Goal: Task Accomplishment & Management: Manage account settings

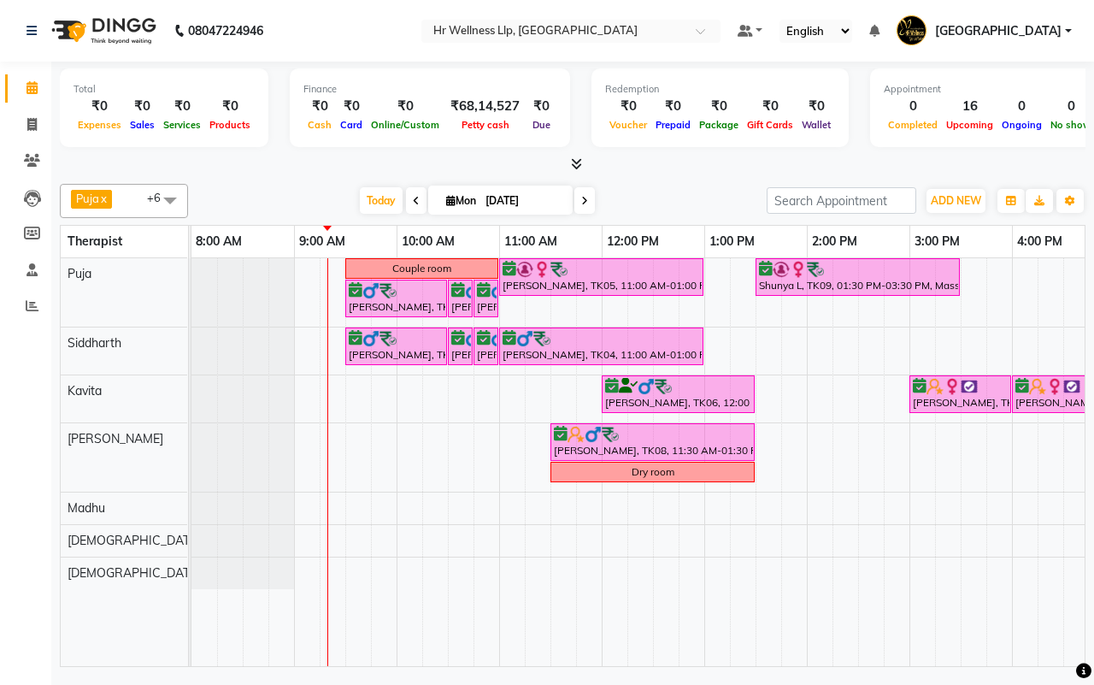
click at [406, 197] on span at bounding box center [416, 200] width 21 height 26
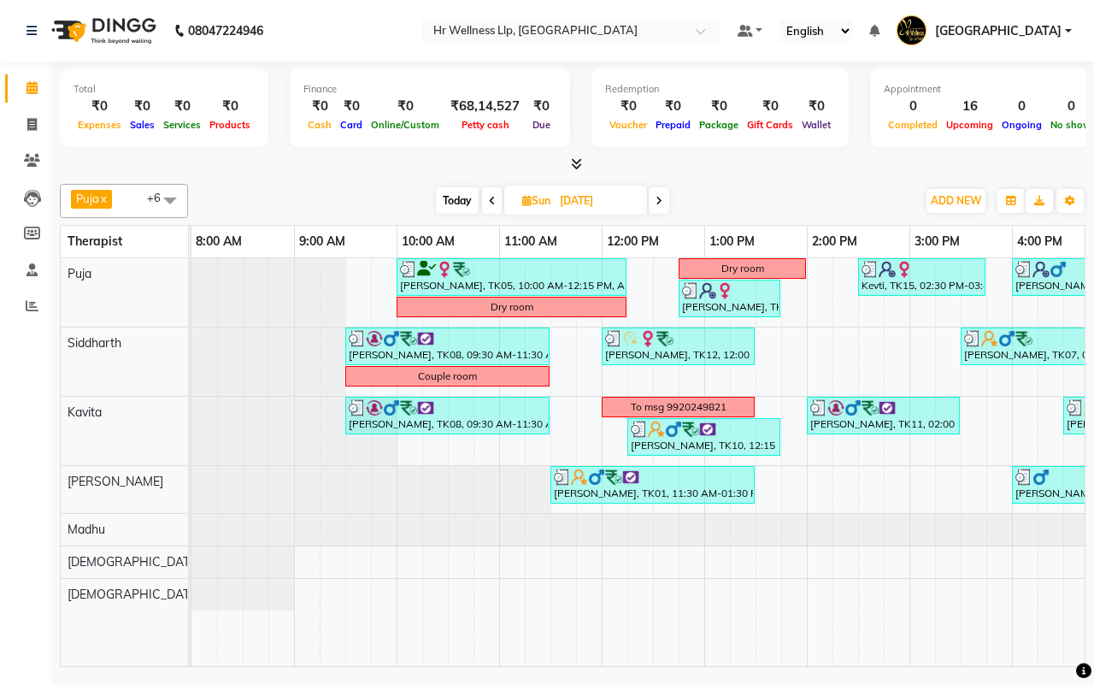
scroll to position [0, 440]
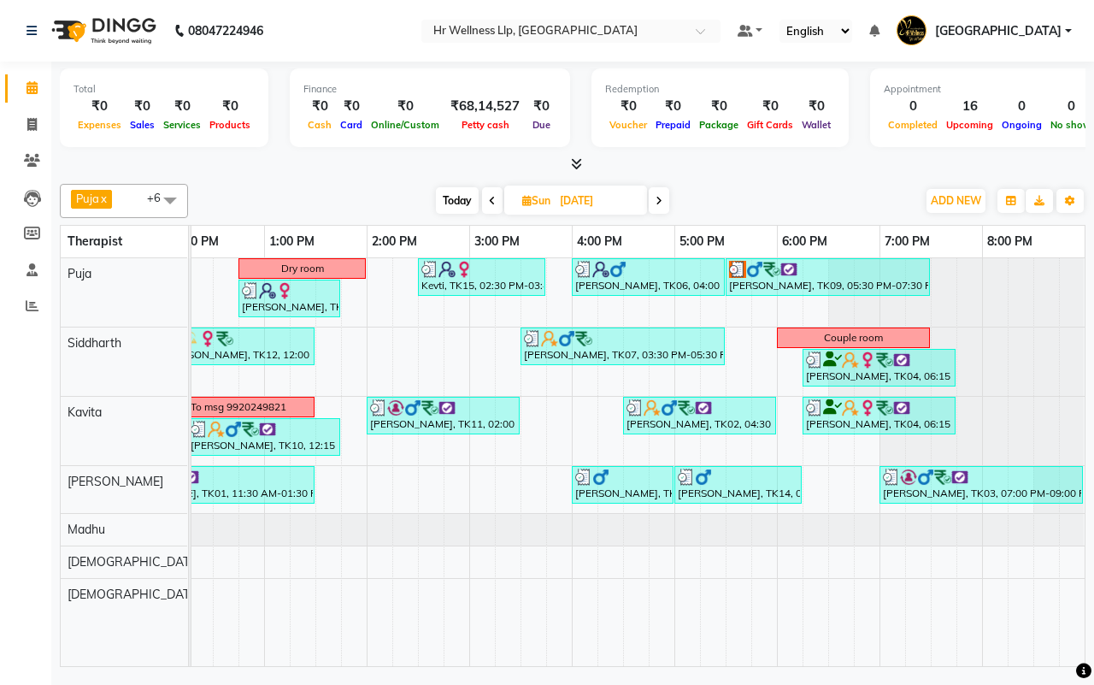
click at [443, 193] on span "Today" at bounding box center [457, 200] width 43 height 26
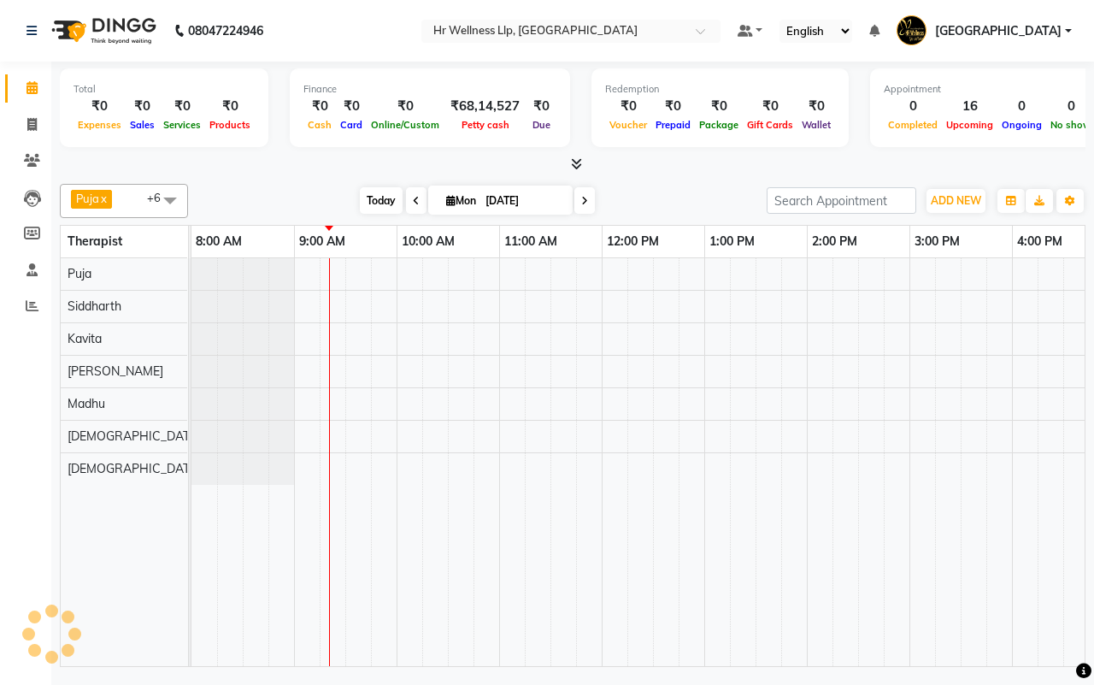
scroll to position [0, 103]
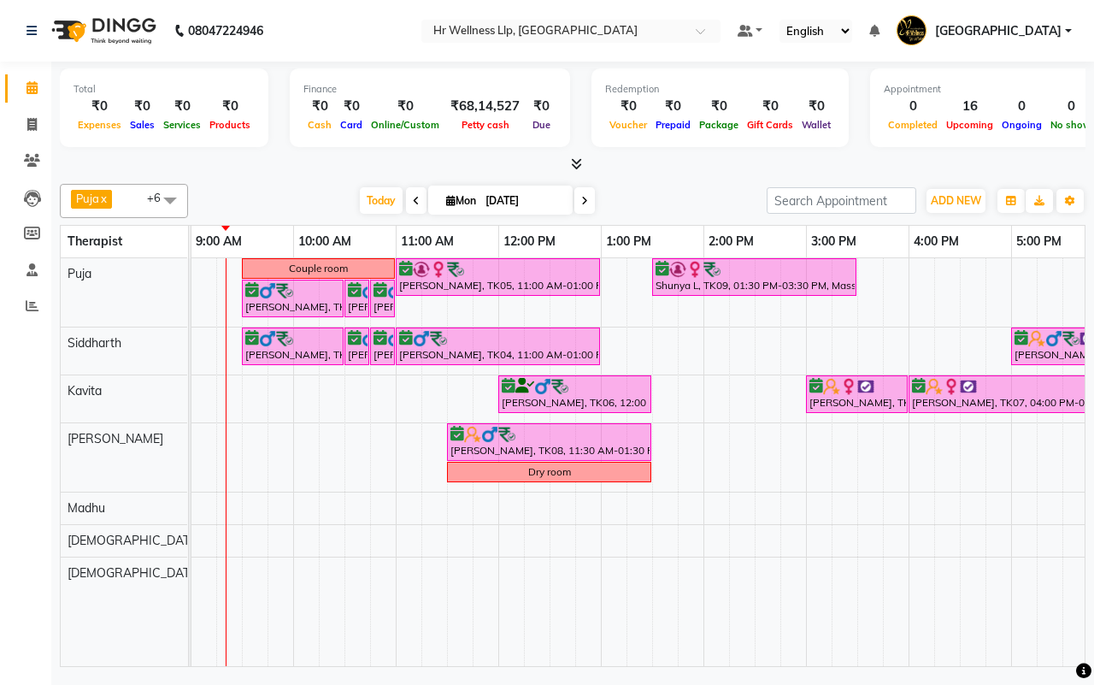
click at [577, 197] on span at bounding box center [584, 200] width 21 height 26
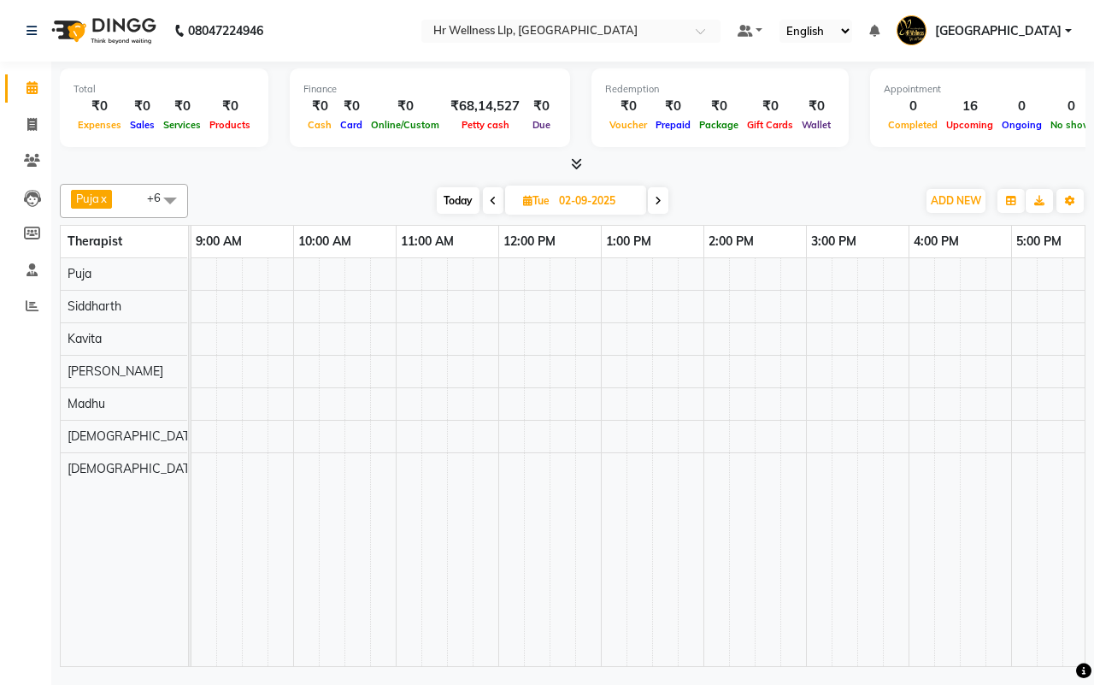
click at [660, 205] on icon at bounding box center [658, 201] width 7 height 10
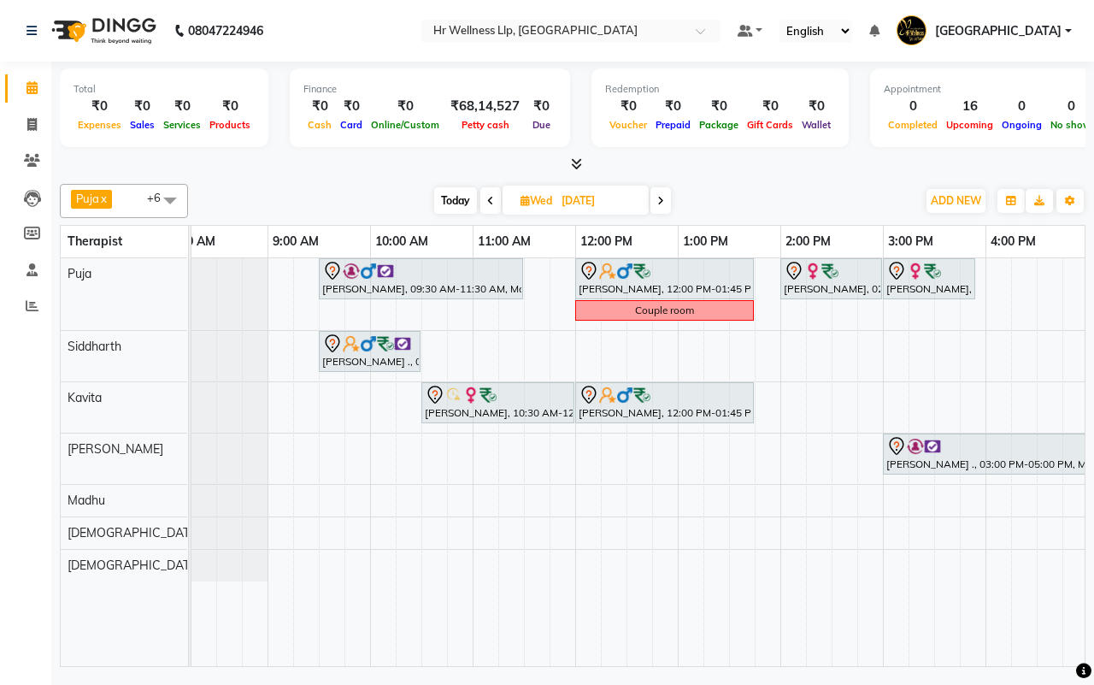
scroll to position [0, 0]
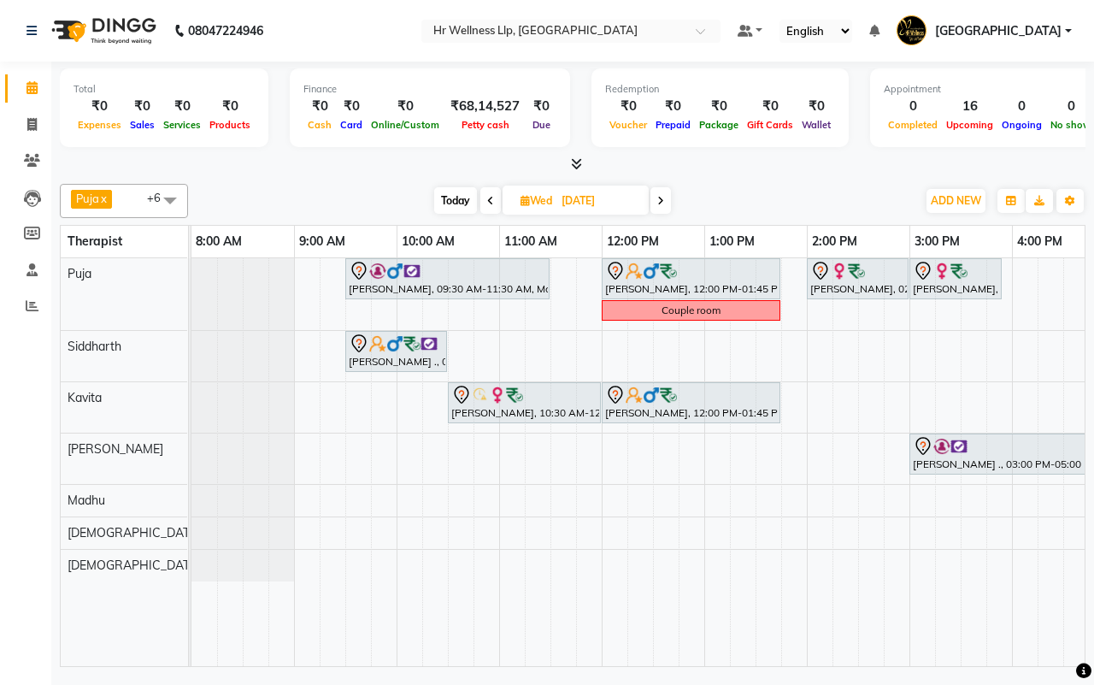
click at [457, 198] on span "Today" at bounding box center [455, 200] width 43 height 26
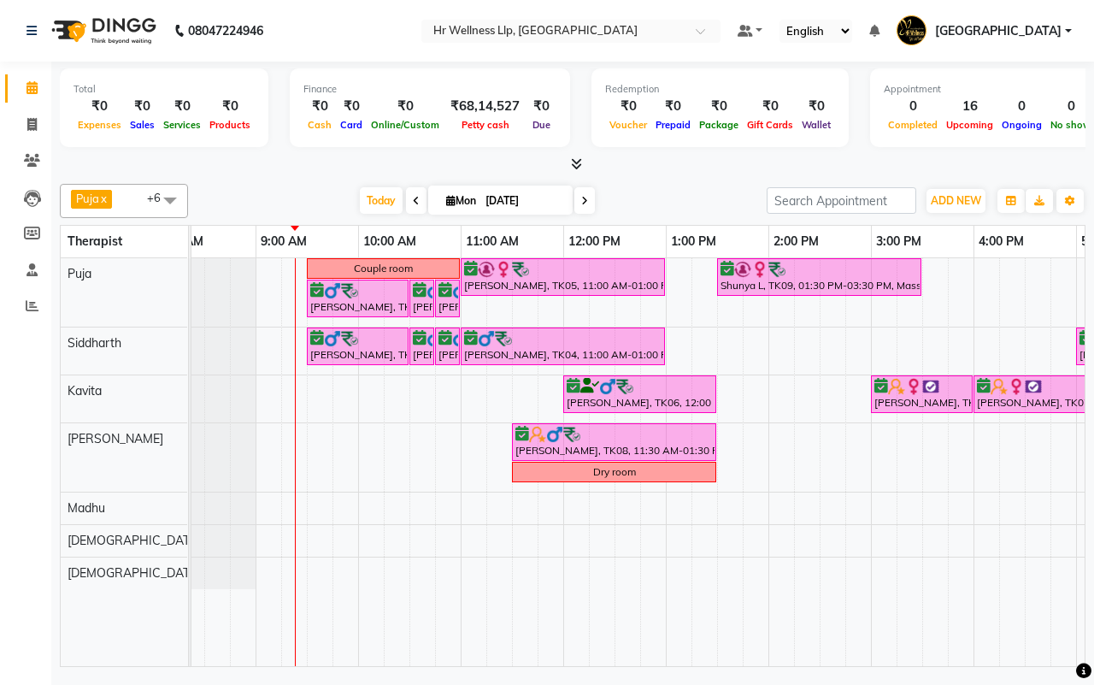
click at [413, 201] on icon at bounding box center [416, 201] width 7 height 10
type input "[DATE]"
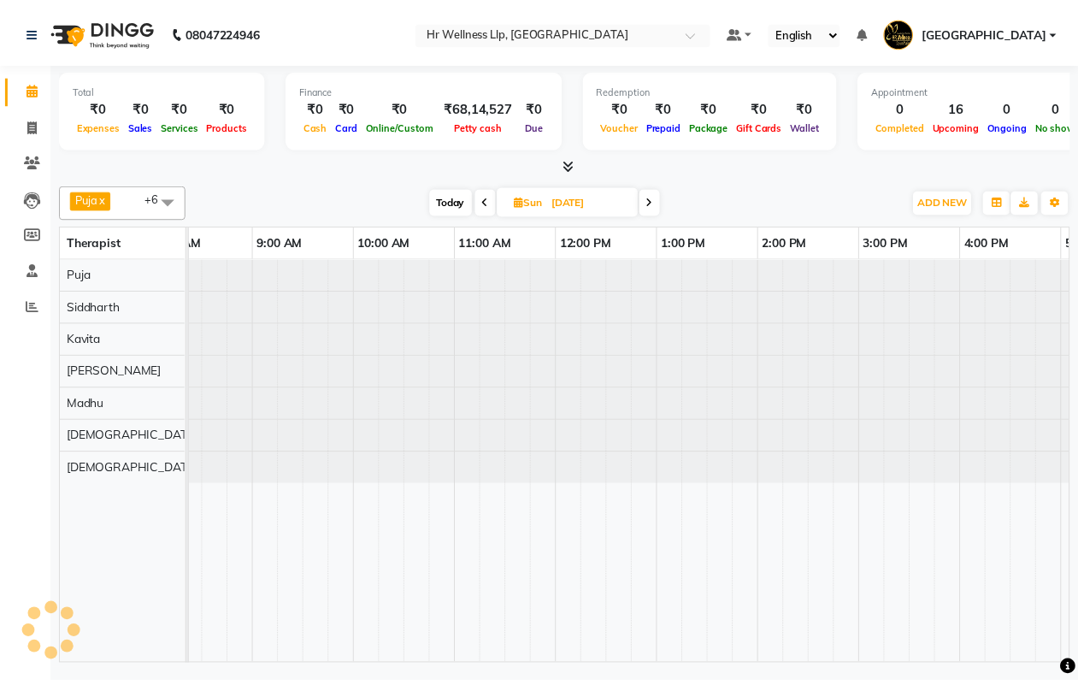
scroll to position [0, 103]
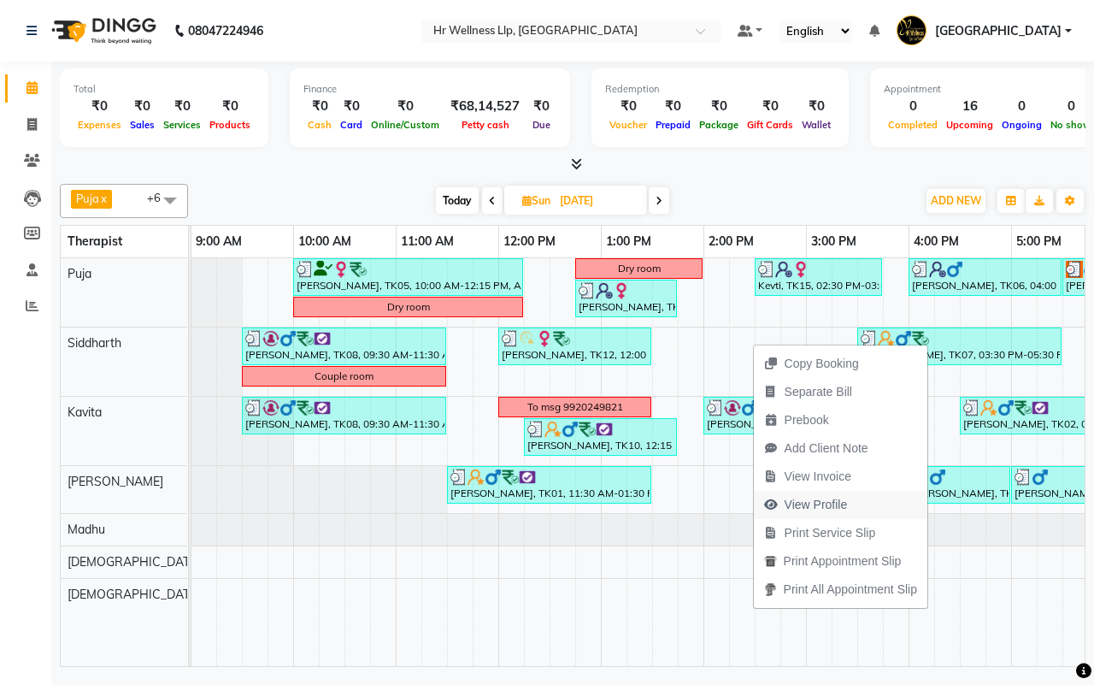
click at [830, 504] on span "View Profile" at bounding box center [816, 505] width 63 height 18
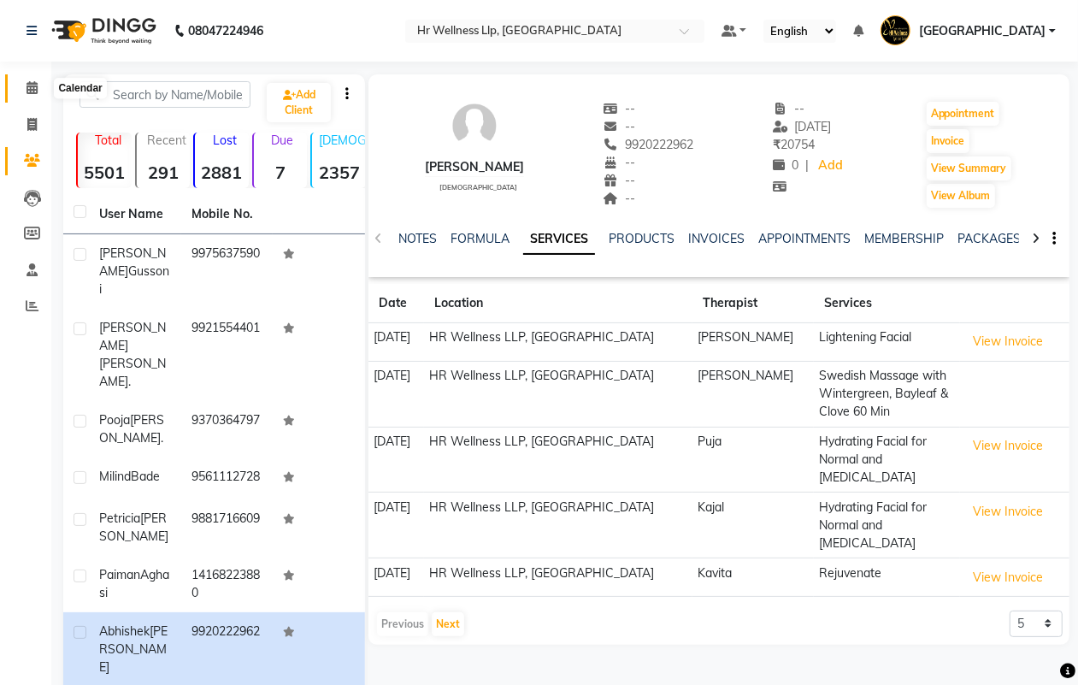
click at [26, 85] on icon at bounding box center [31, 87] width 11 height 13
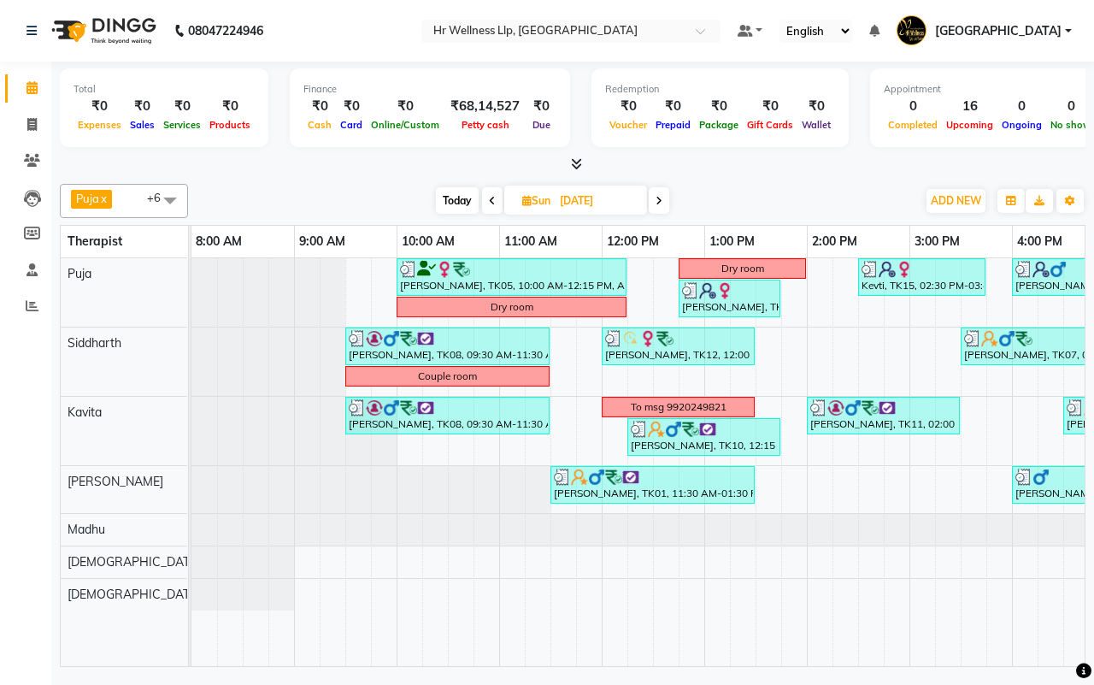
click at [667, 202] on span at bounding box center [659, 200] width 21 height 26
type input "[DATE]"
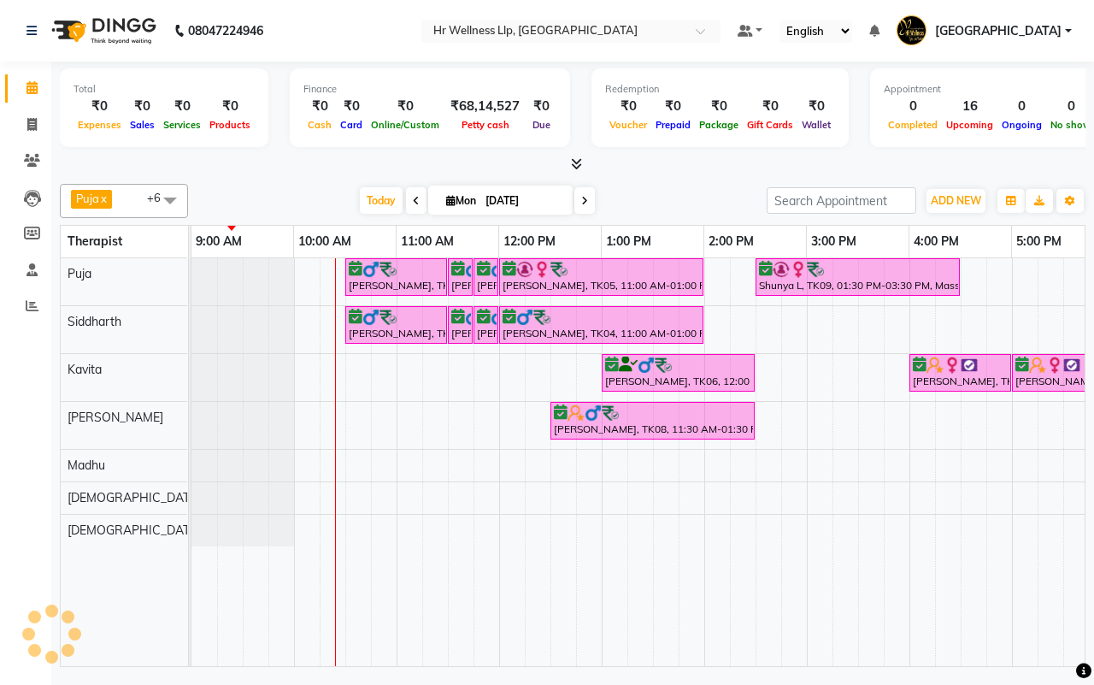
scroll to position [0, 103]
